Goal: Navigation & Orientation: Find specific page/section

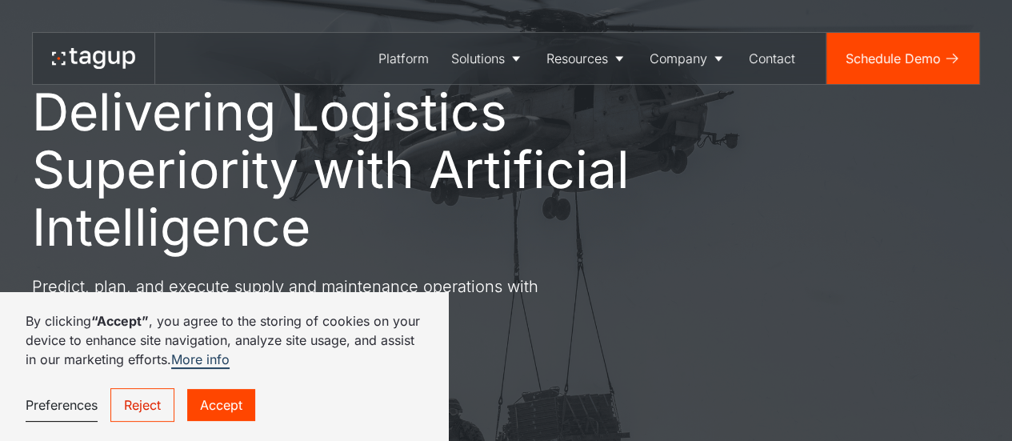
click at [211, 410] on link "Accept" at bounding box center [221, 405] width 68 height 32
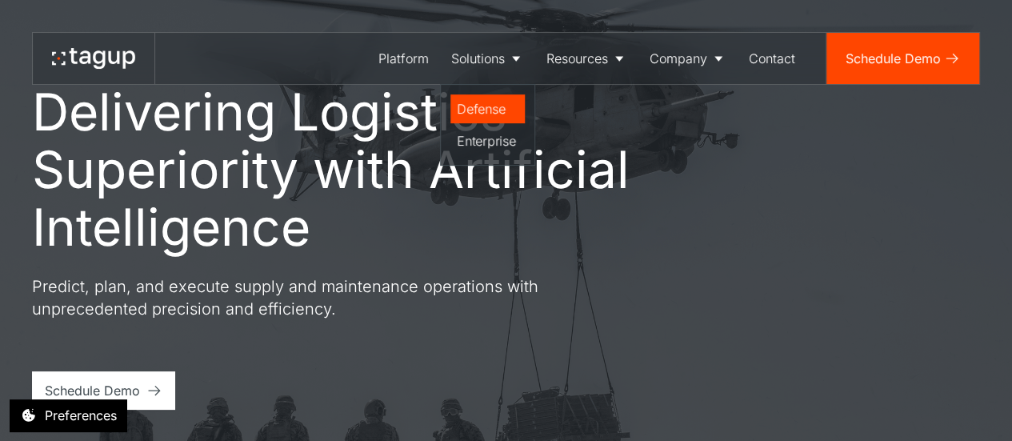
click at [491, 106] on div "Defense" at bounding box center [488, 108] width 62 height 19
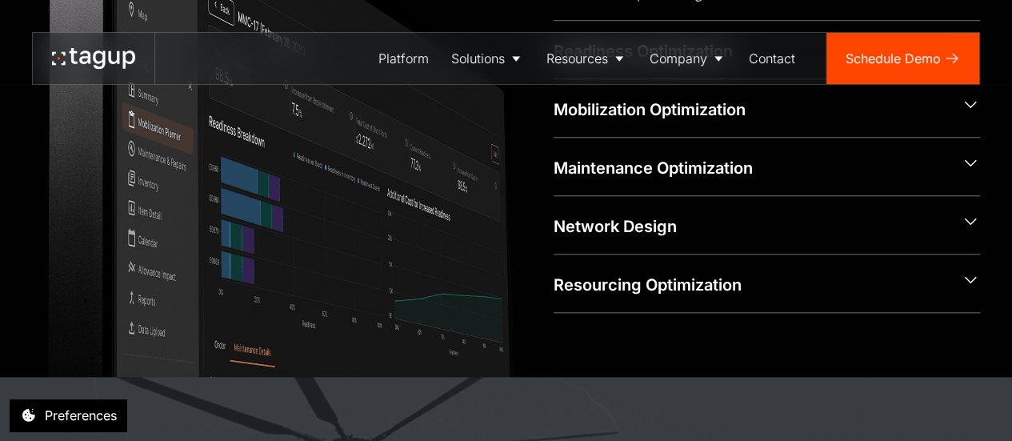
scroll to position [800, 0]
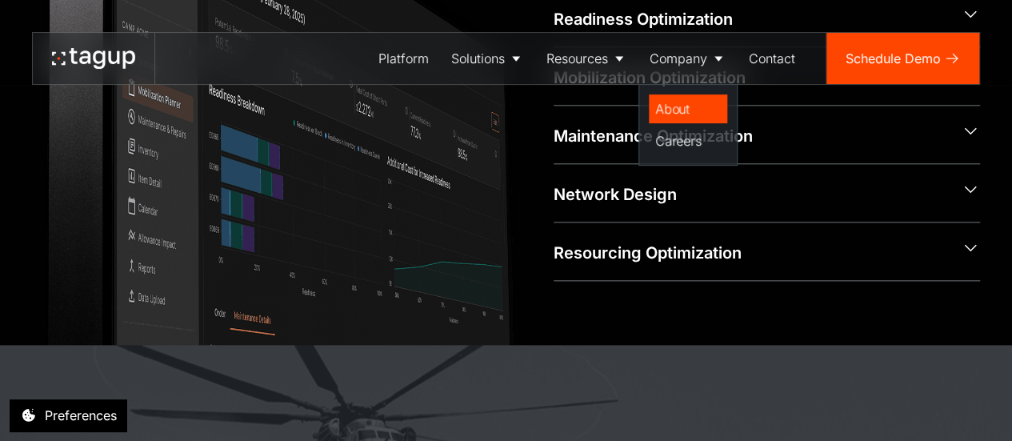
click at [674, 105] on div "About" at bounding box center [688, 108] width 66 height 19
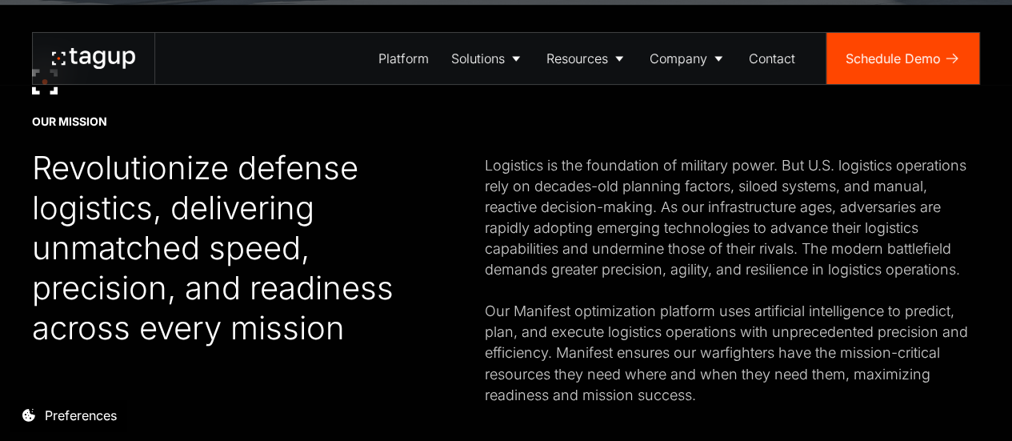
scroll to position [480, 0]
